Goal: Check status: Check status

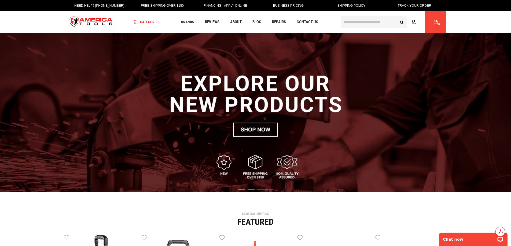
click at [412, 20] on icon at bounding box center [413, 22] width 4 height 5
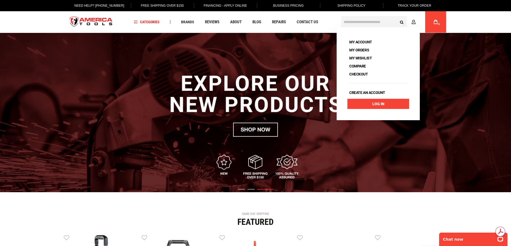
click at [356, 105] on link "Log In" at bounding box center [378, 104] width 62 height 10
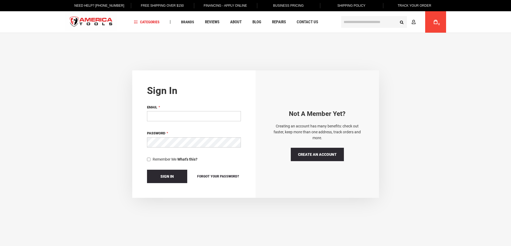
click at [181, 114] on input "Email" at bounding box center [194, 116] width 94 height 10
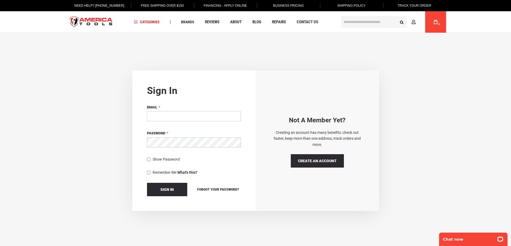
click at [117, 96] on div "Sign in If you have an account, sign in with your email address. Email Password…" at bounding box center [255, 141] width 500 height 141
click at [413, 5] on link "Track Your Order" at bounding box center [414, 5] width 42 height 11
